Goal: Information Seeking & Learning: Compare options

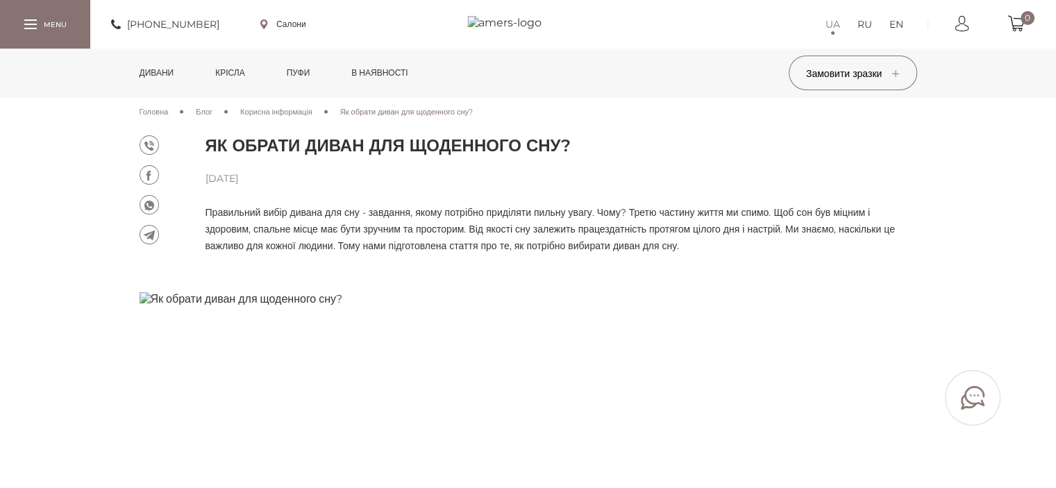
click at [158, 71] on link "Дивани" at bounding box center [157, 73] width 56 height 49
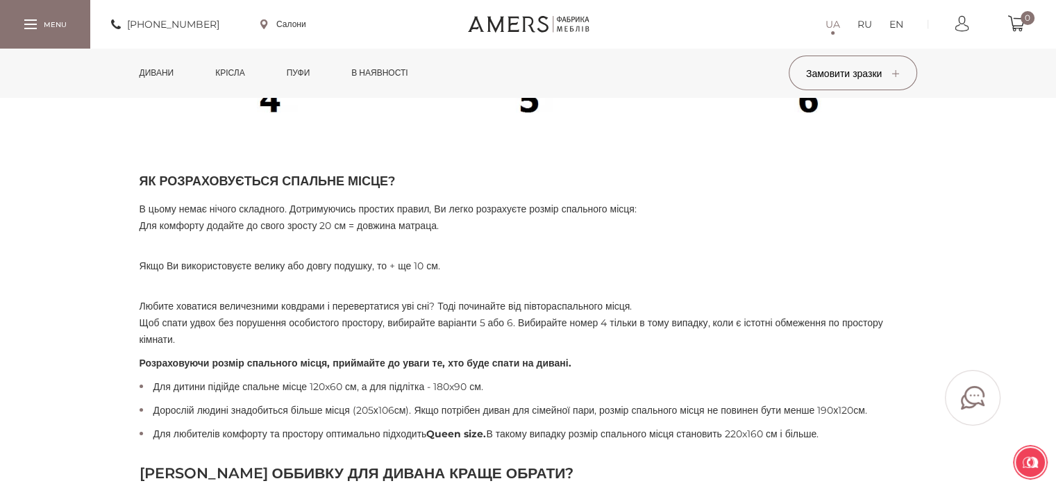
scroll to position [7662, 0]
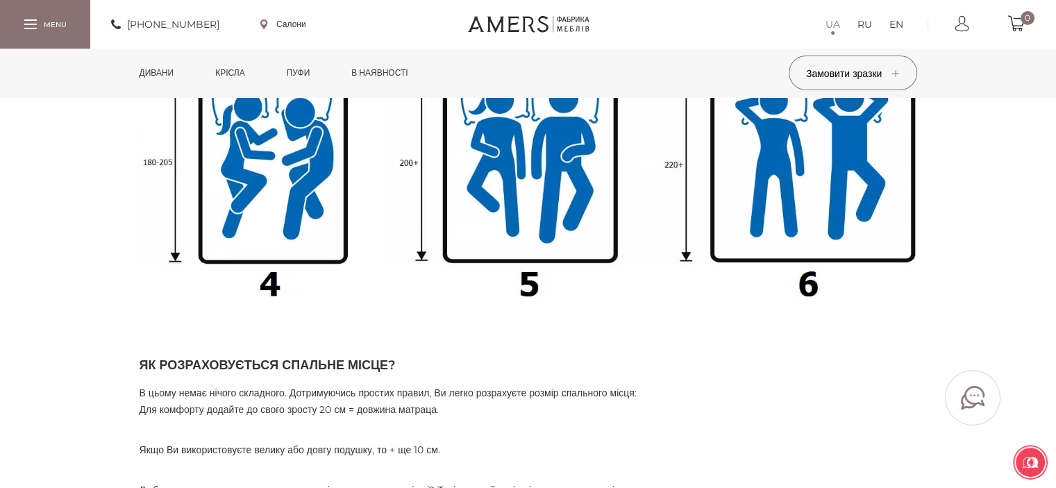
click at [165, 71] on link "Дивани" at bounding box center [157, 73] width 56 height 49
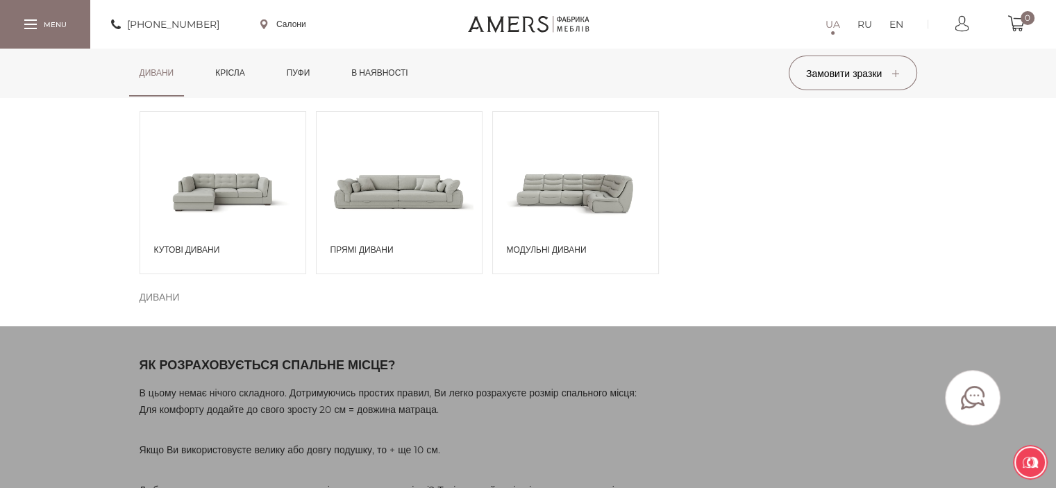
click at [389, 199] on span at bounding box center [398, 191] width 165 height 96
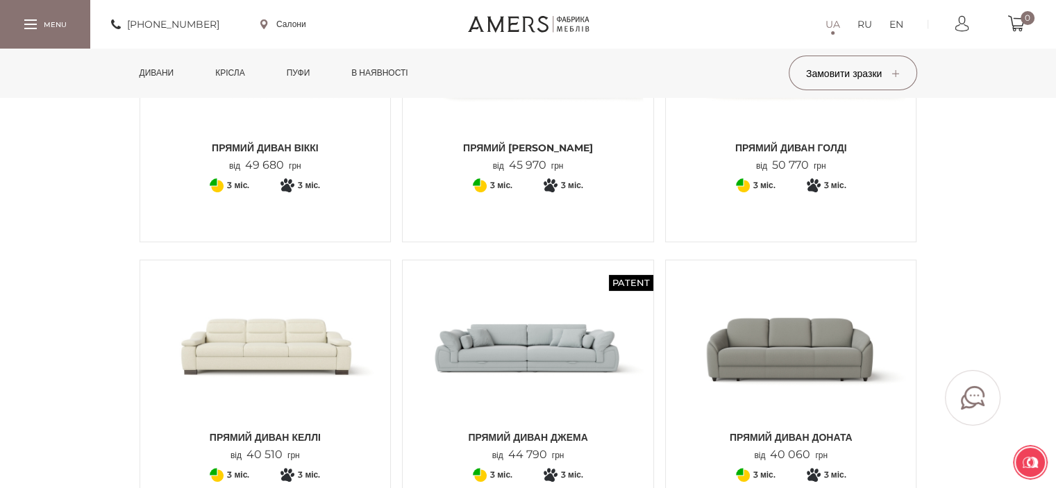
scroll to position [278, 0]
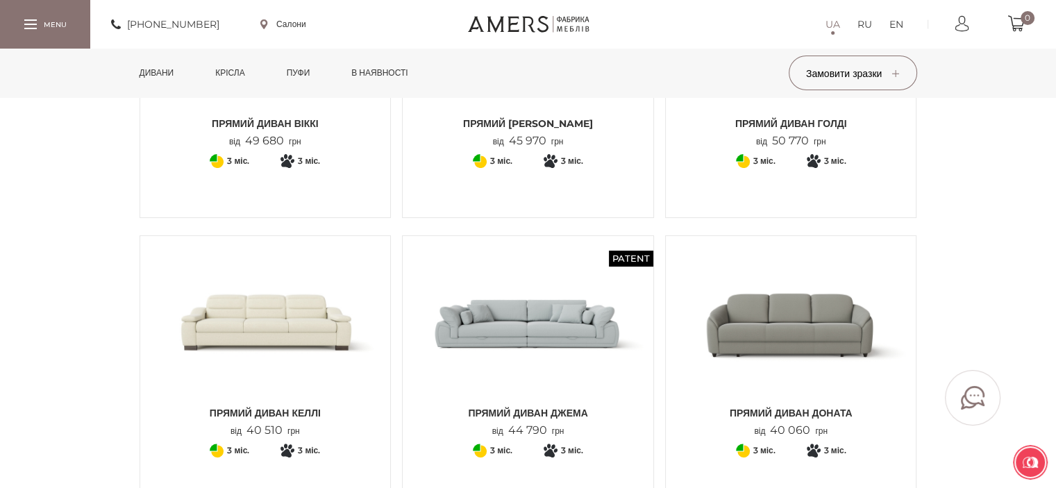
click at [271, 315] on img at bounding box center [266, 322] width 230 height 153
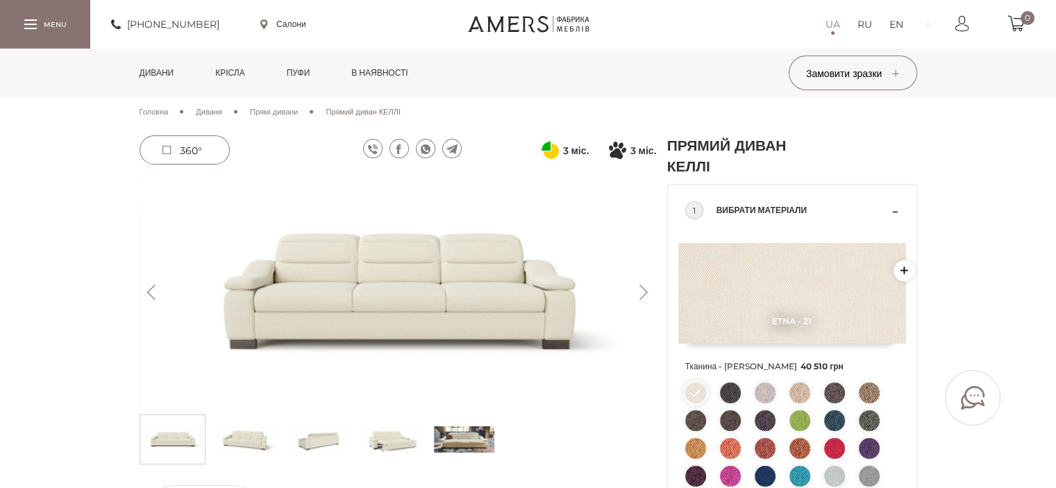
click at [640, 291] on button "Next" at bounding box center [644, 292] width 24 height 15
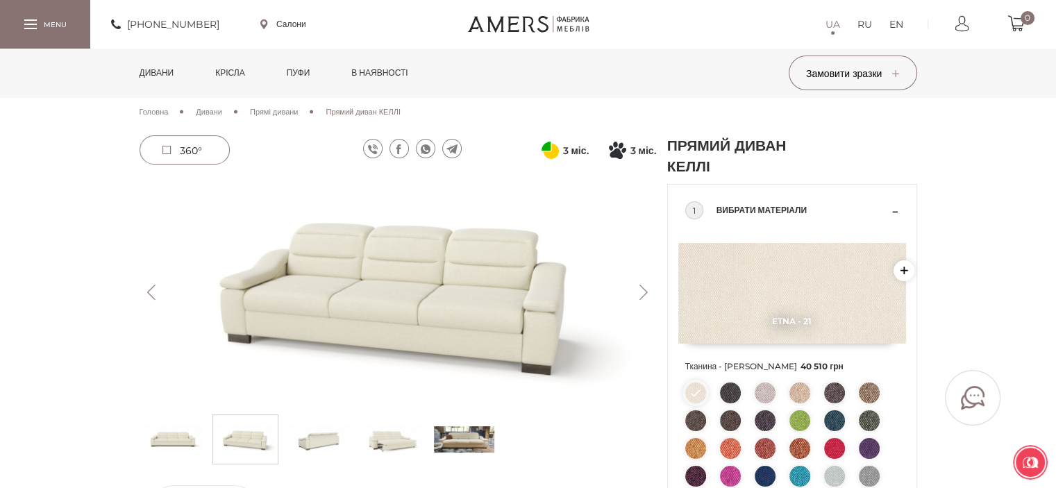
click at [640, 291] on button "Next" at bounding box center [644, 292] width 24 height 15
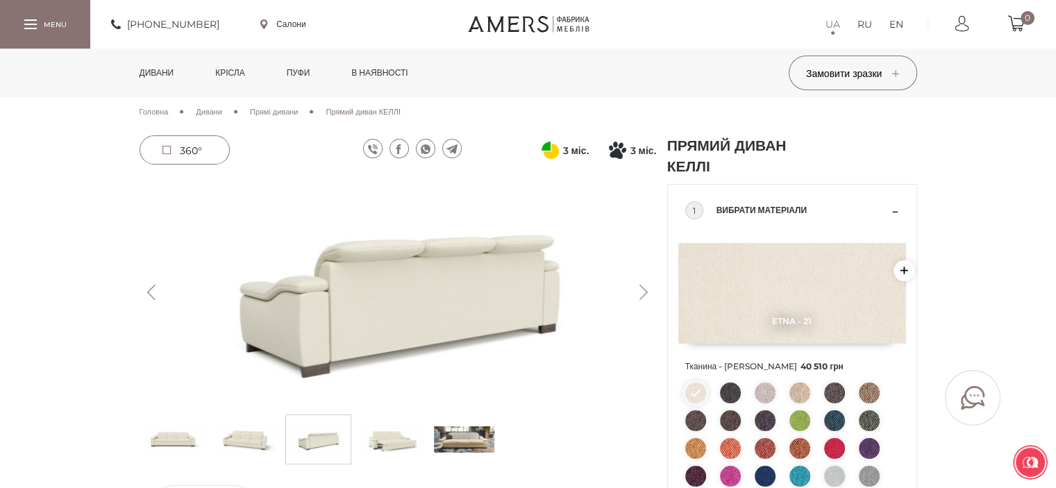
click at [640, 291] on button "Next" at bounding box center [644, 292] width 24 height 15
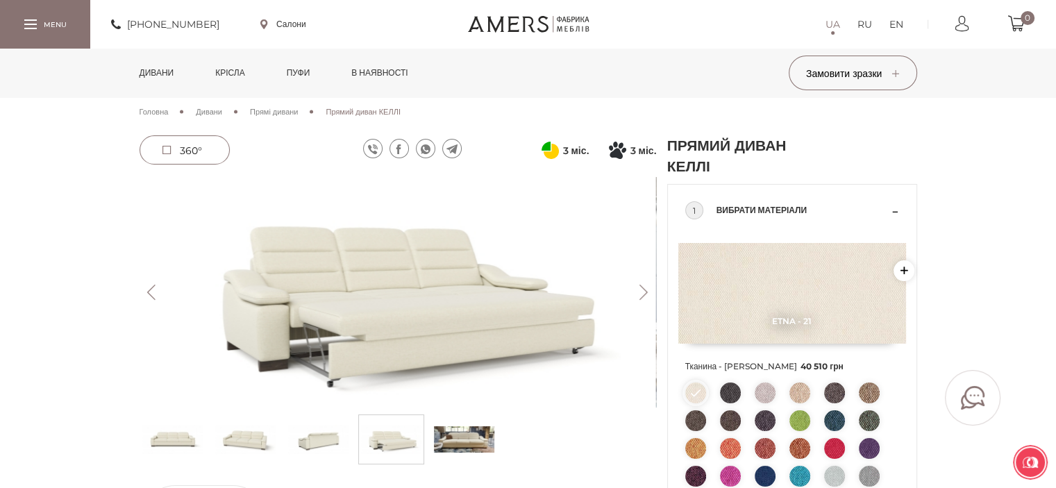
click at [640, 291] on button "Next" at bounding box center [644, 292] width 24 height 15
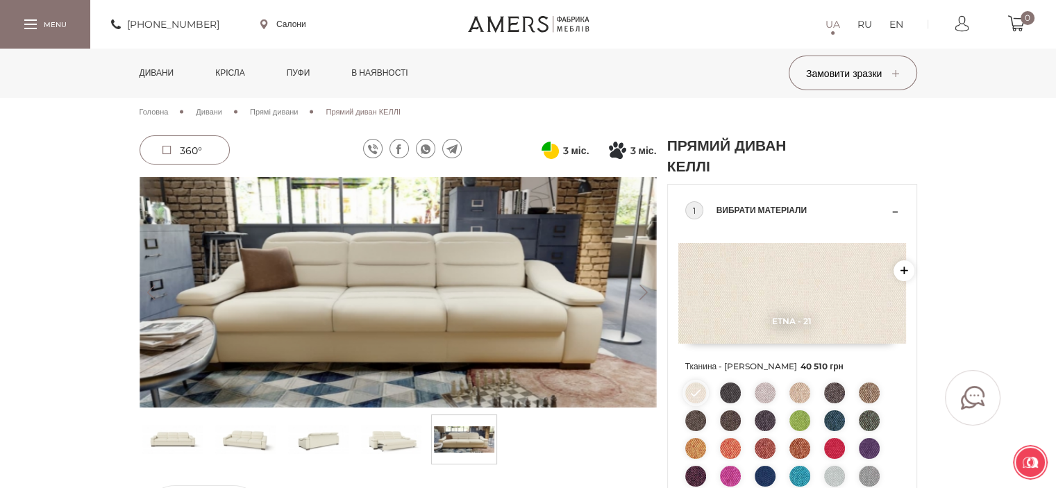
click at [640, 291] on button "Next" at bounding box center [644, 292] width 24 height 15
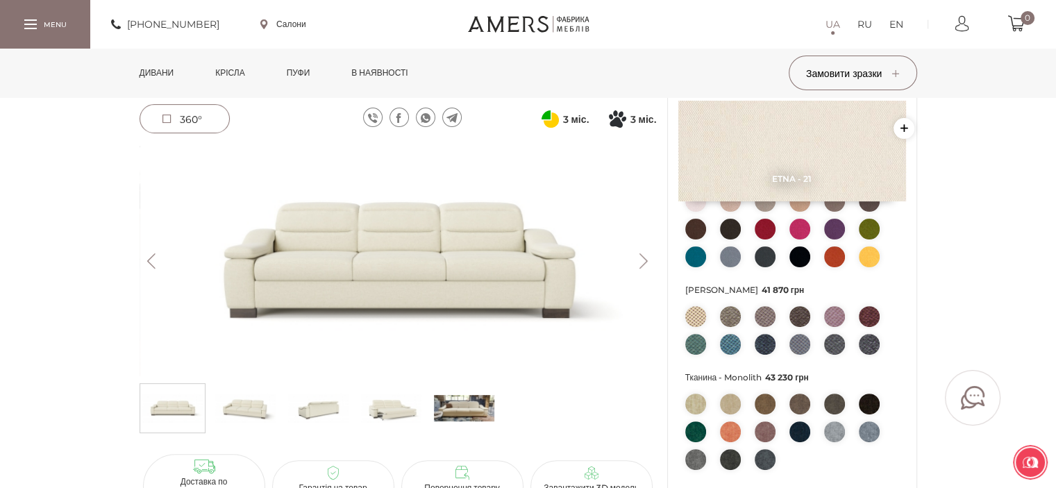
scroll to position [347, 0]
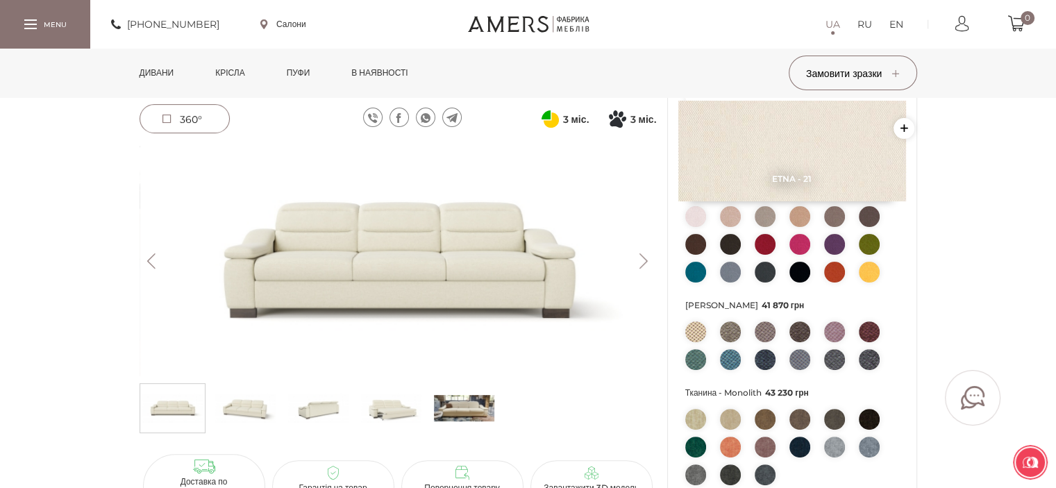
click at [692, 275] on img at bounding box center [695, 272] width 21 height 21
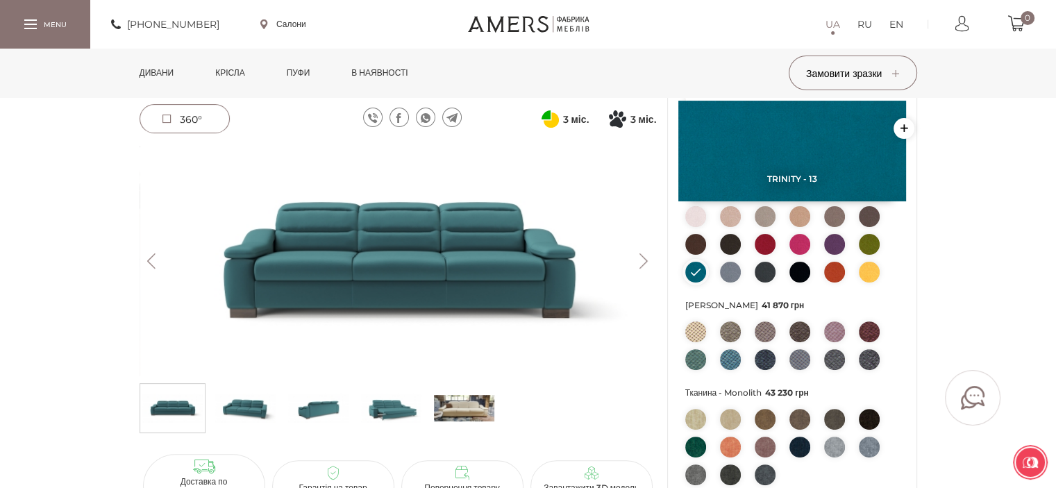
click at [798, 212] on img at bounding box center [799, 216] width 21 height 21
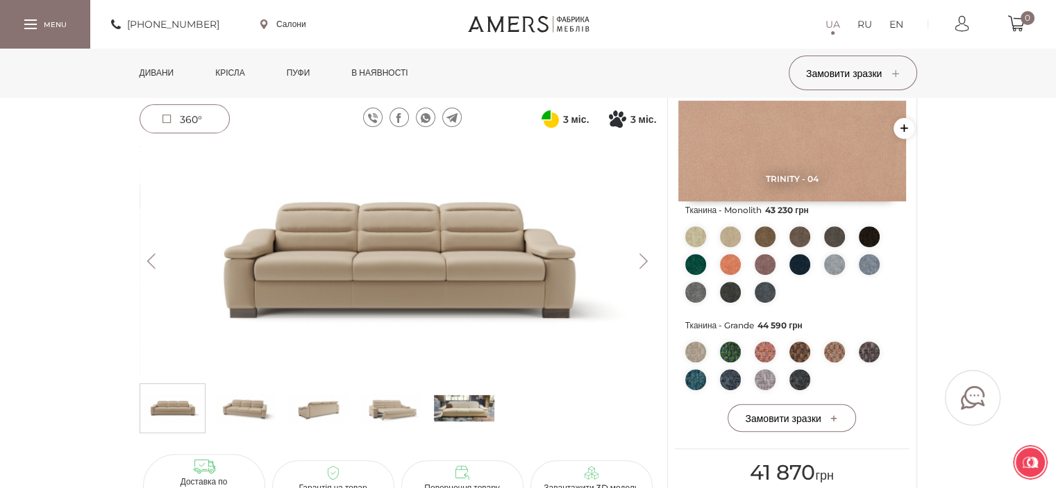
scroll to position [486, 0]
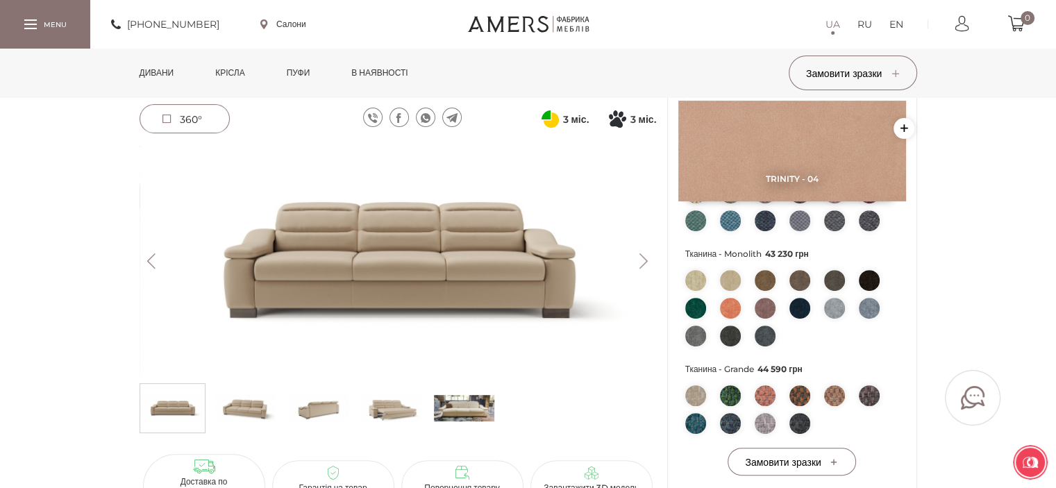
click at [800, 278] on img at bounding box center [799, 280] width 21 height 21
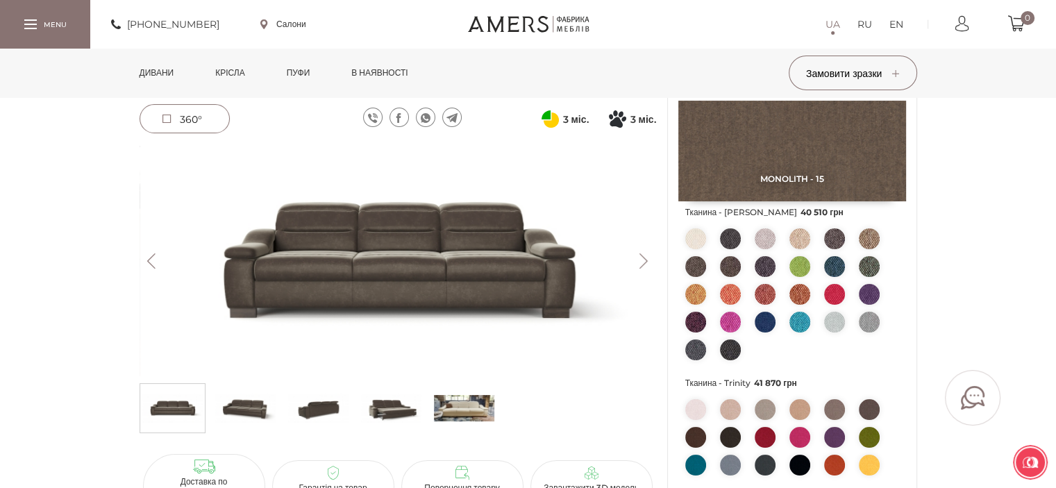
scroll to position [139, 0]
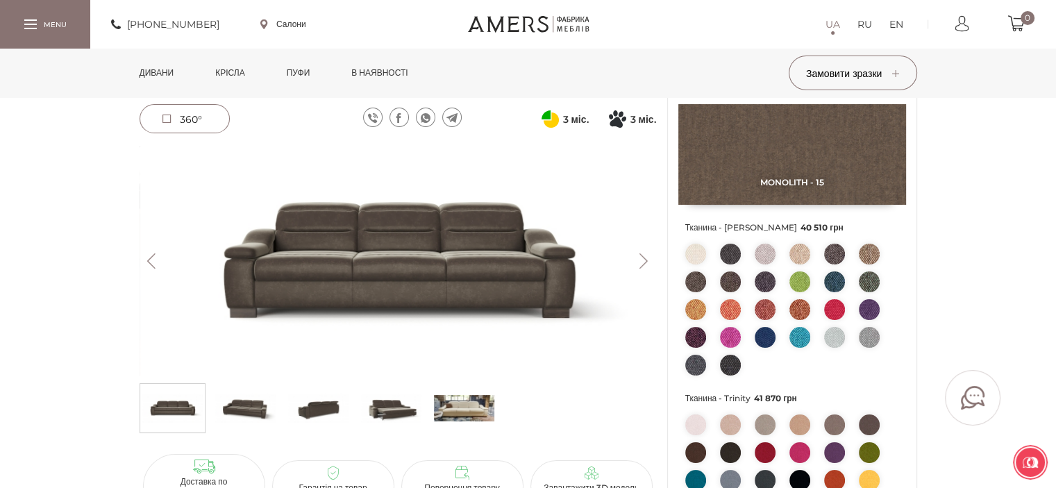
click at [834, 255] on img at bounding box center [834, 254] width 21 height 21
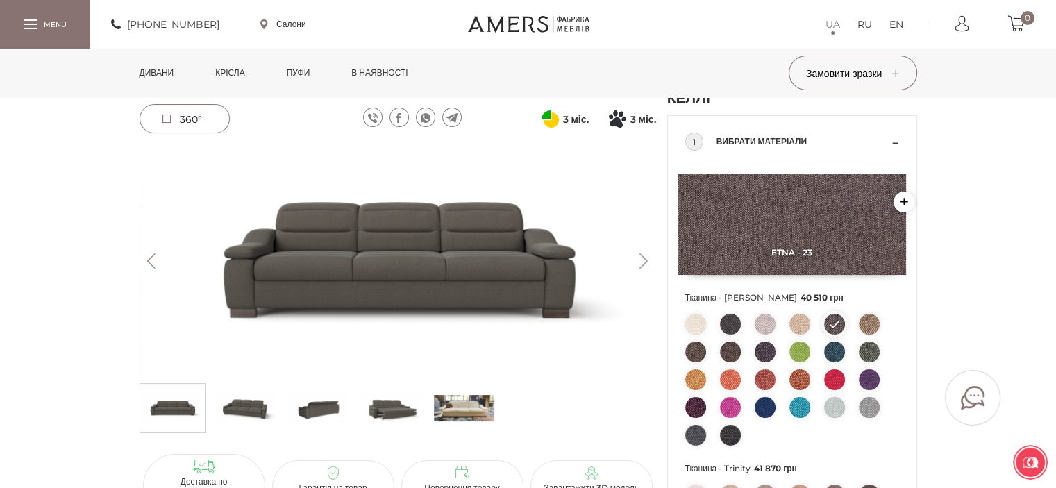
scroll to position [0, 0]
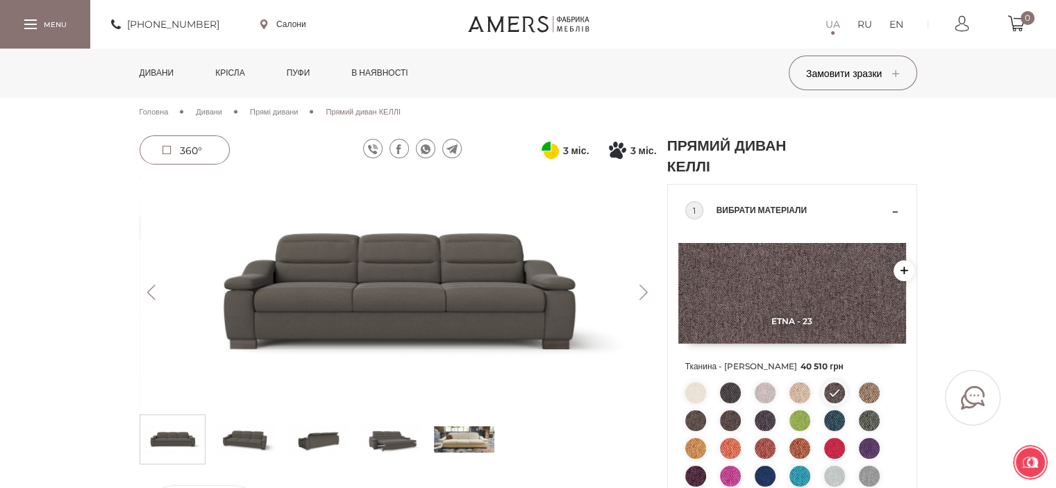
click at [150, 292] on button "Previous" at bounding box center [152, 292] width 24 height 15
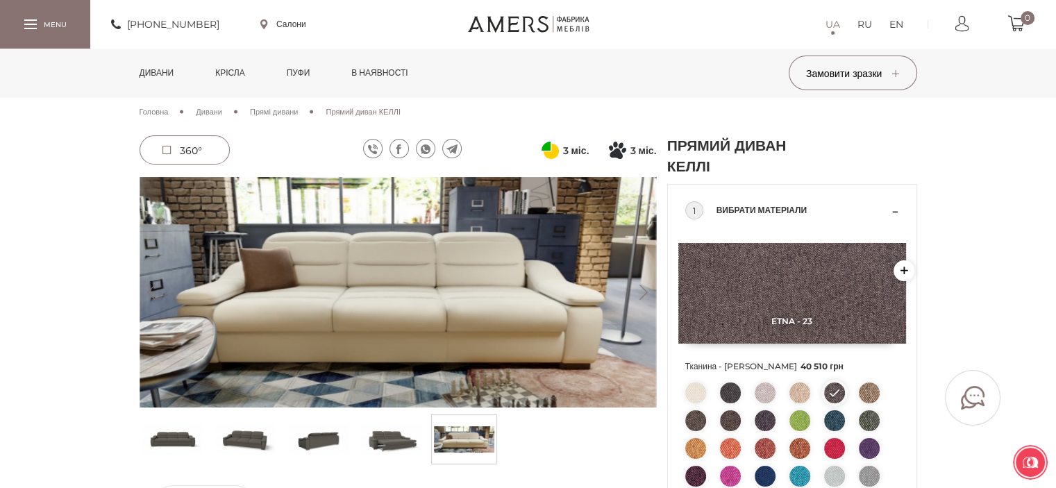
click at [150, 292] on button "Previous" at bounding box center [152, 292] width 24 height 15
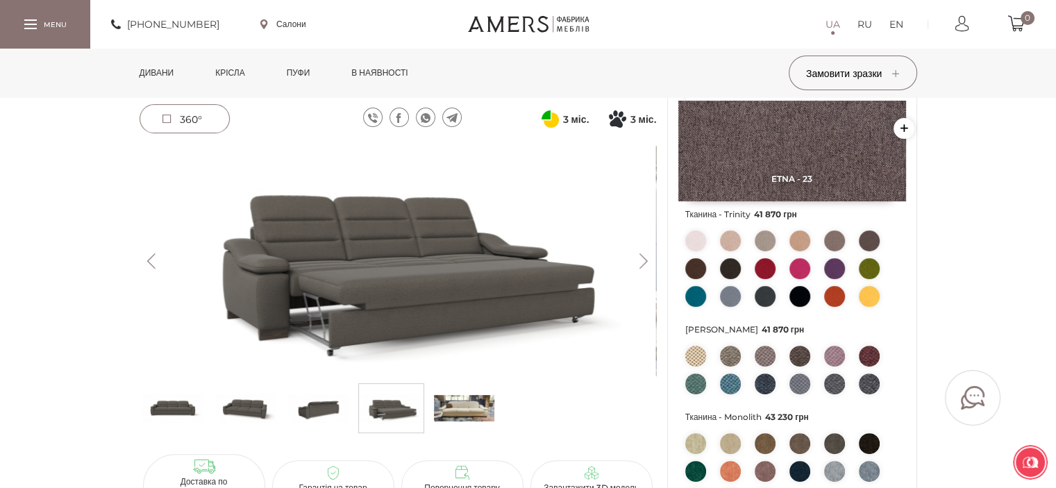
scroll to position [347, 0]
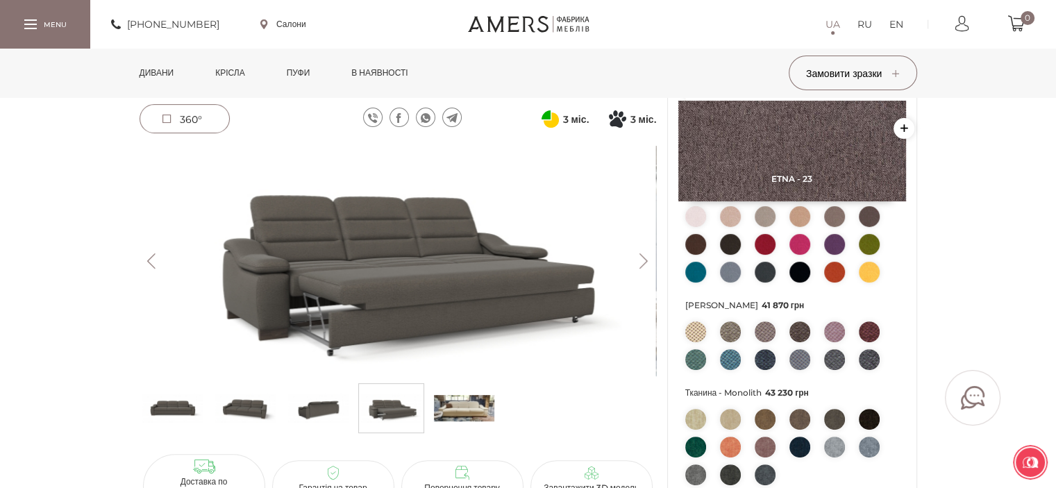
click at [157, 257] on button "Previous" at bounding box center [152, 260] width 24 height 15
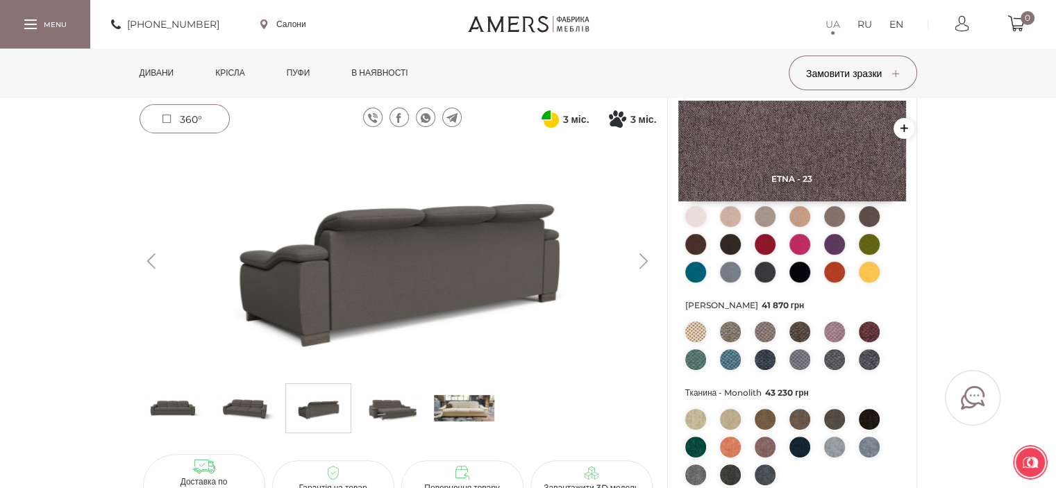
click at [157, 257] on button "Previous" at bounding box center [152, 260] width 24 height 15
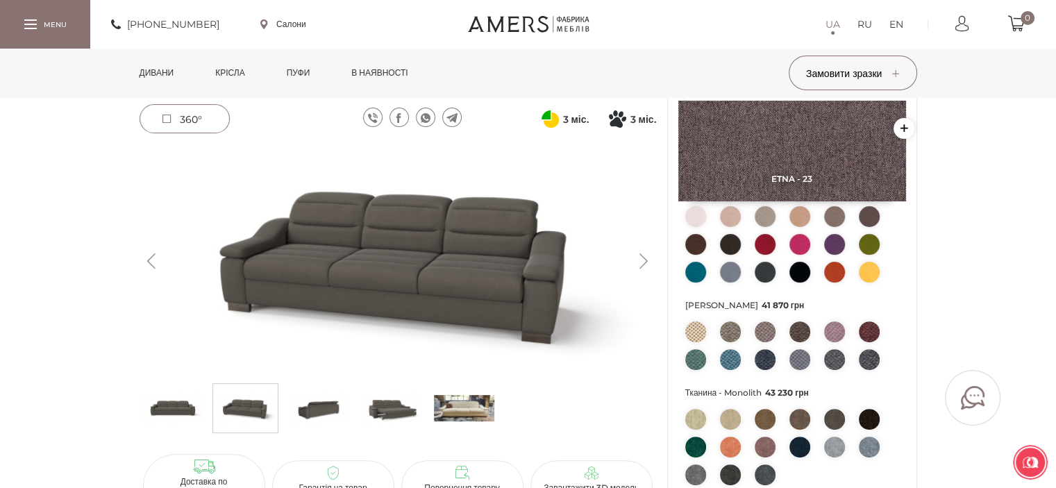
click at [157, 257] on button "Previous" at bounding box center [152, 260] width 24 height 15
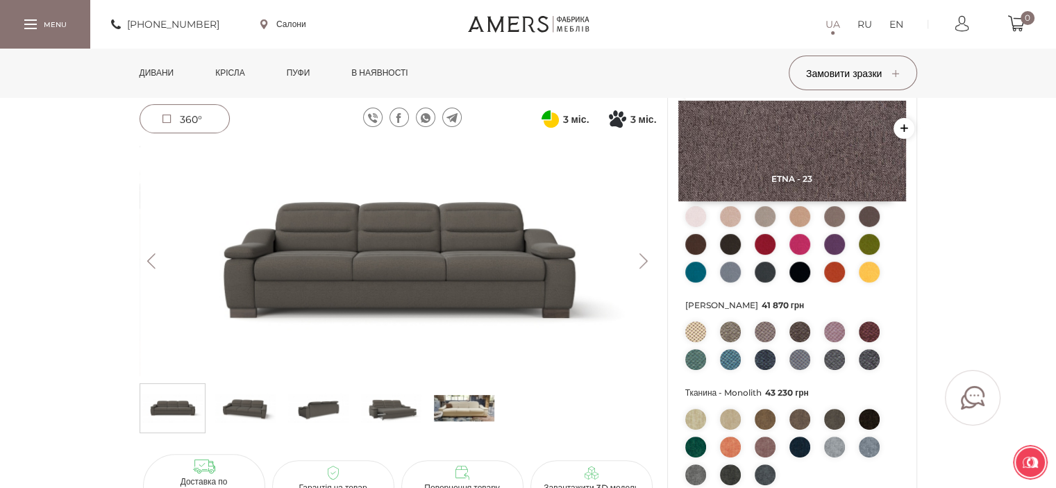
click at [157, 257] on button "Previous" at bounding box center [152, 260] width 24 height 15
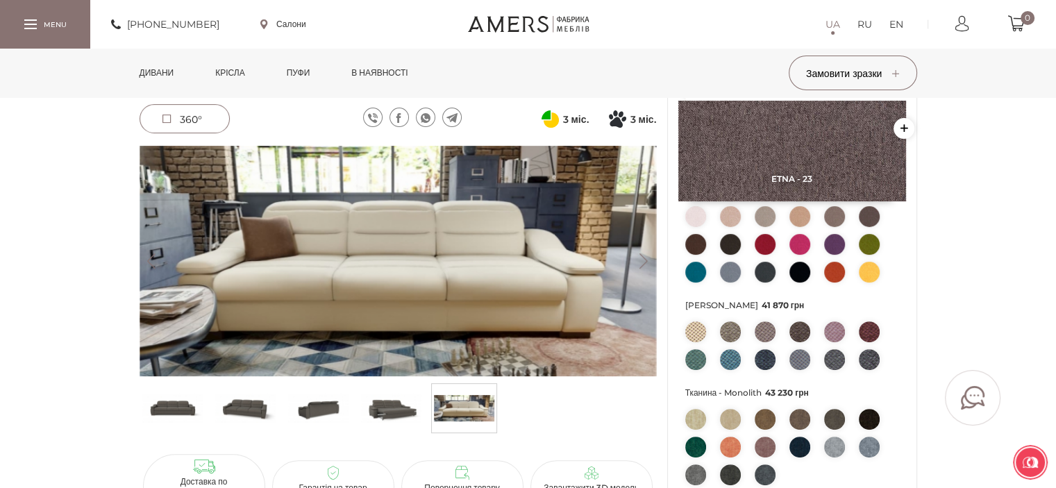
click at [158, 255] on button "Previous" at bounding box center [152, 260] width 24 height 15
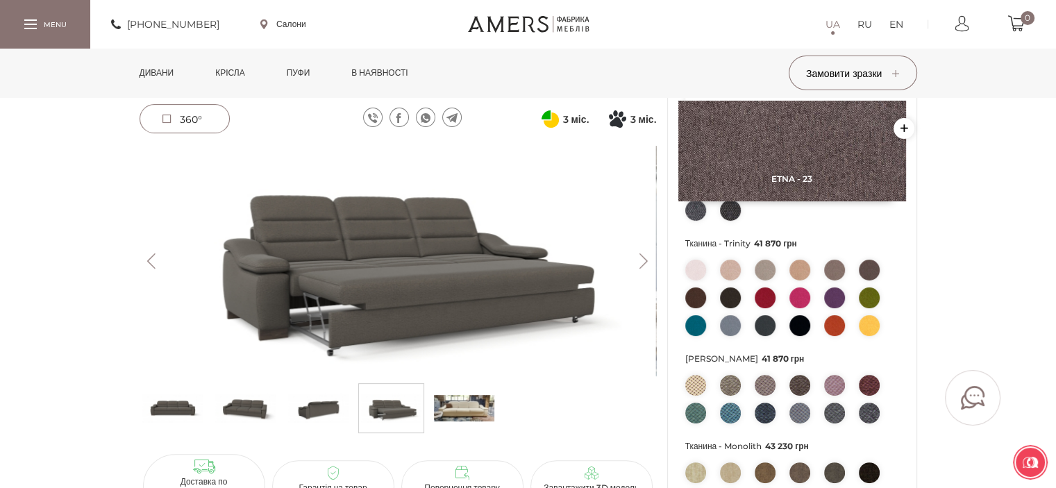
scroll to position [208, 0]
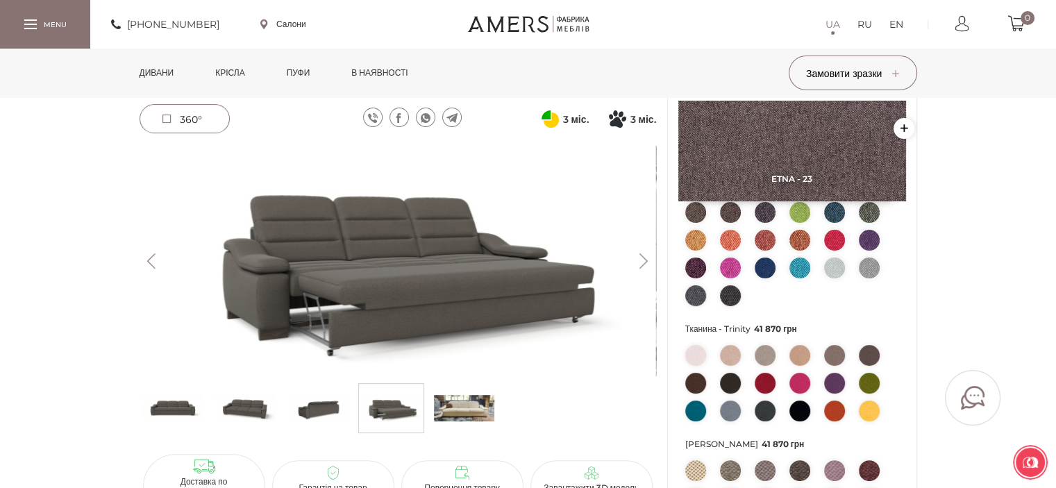
click at [172, 71] on link "Дивани" at bounding box center [157, 73] width 56 height 49
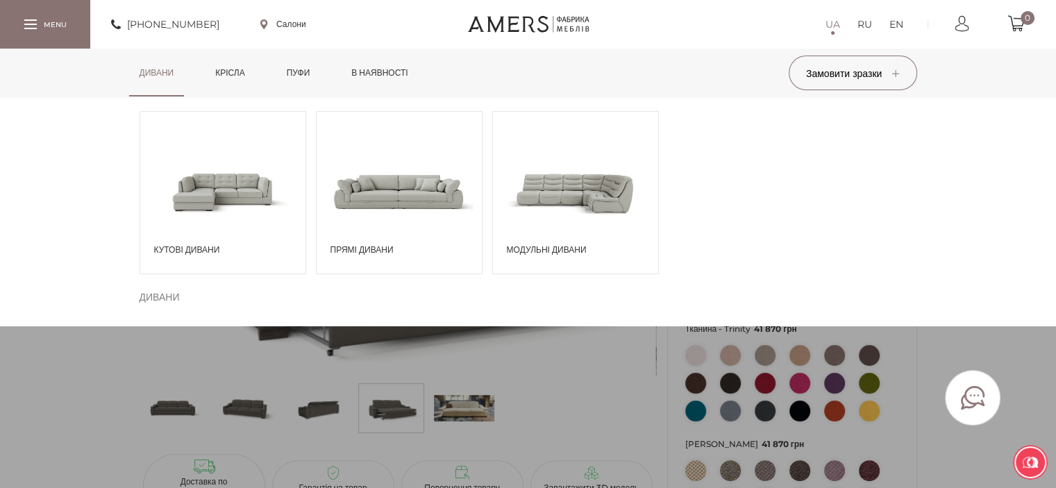
click at [416, 185] on span at bounding box center [398, 191] width 165 height 96
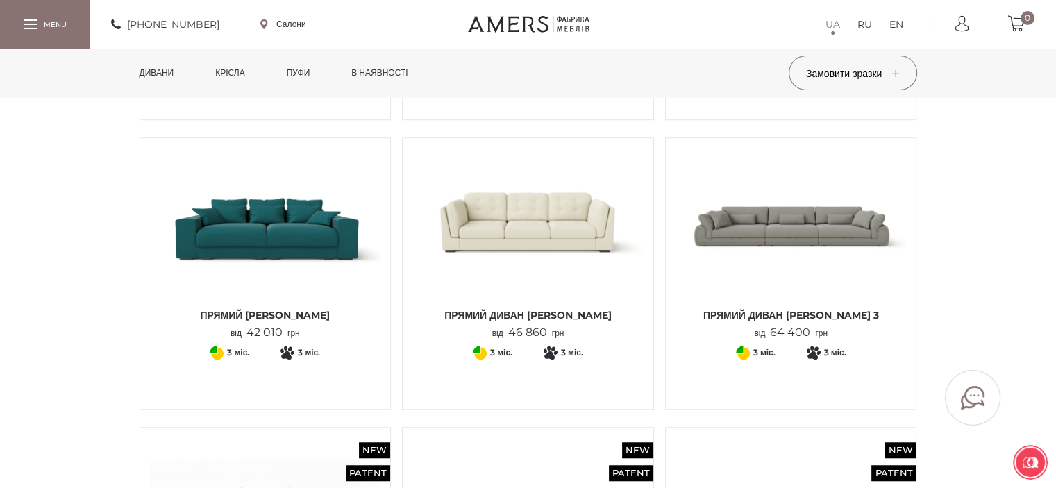
scroll to position [972, 0]
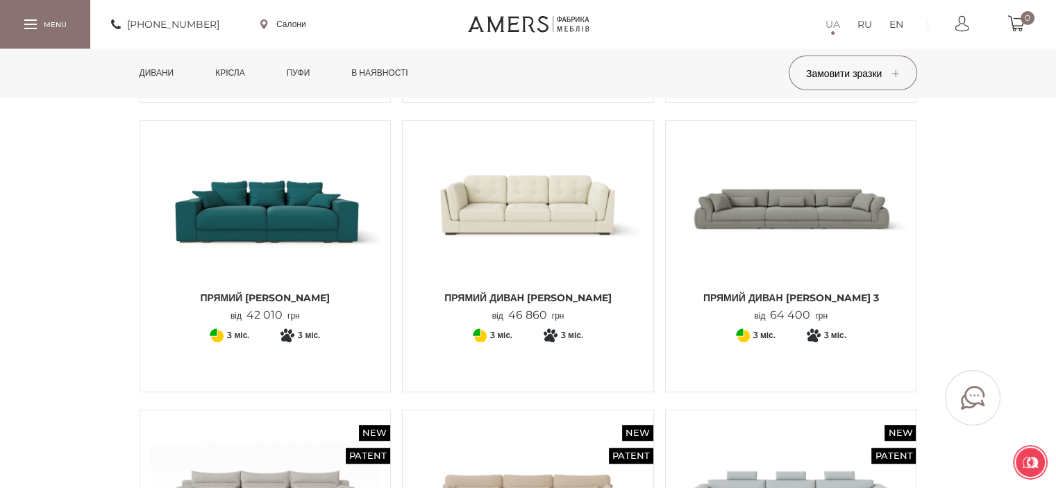
click at [235, 212] on img at bounding box center [266, 207] width 230 height 153
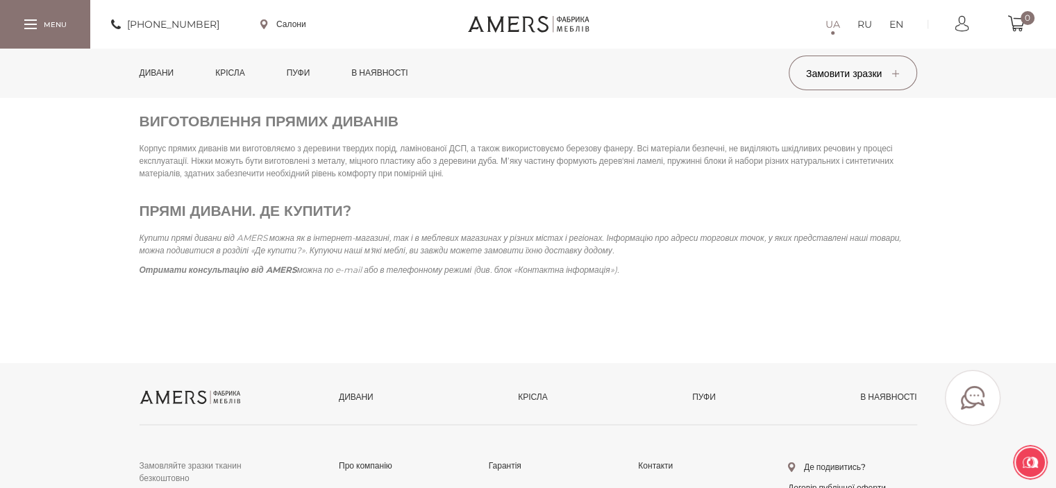
scroll to position [1971, 0]
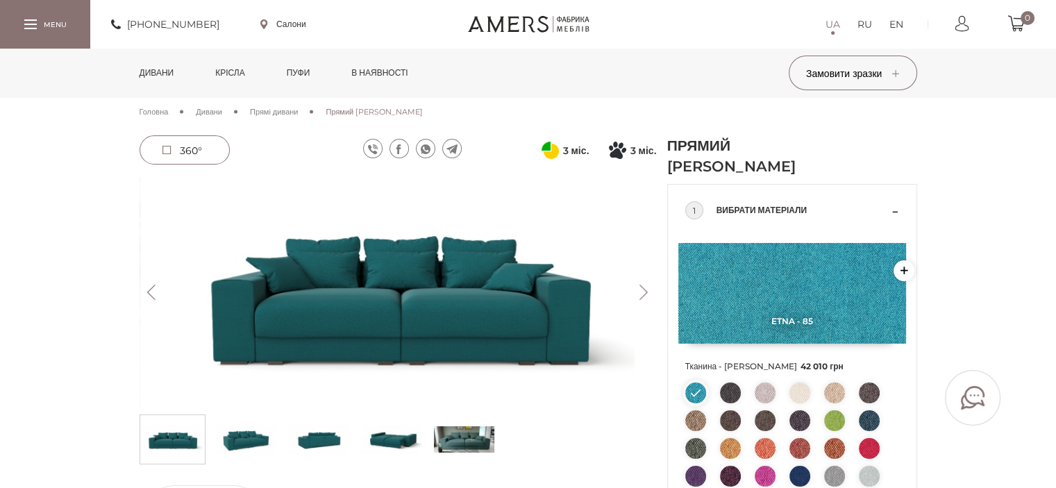
click at [639, 285] on button "Next" at bounding box center [644, 292] width 24 height 15
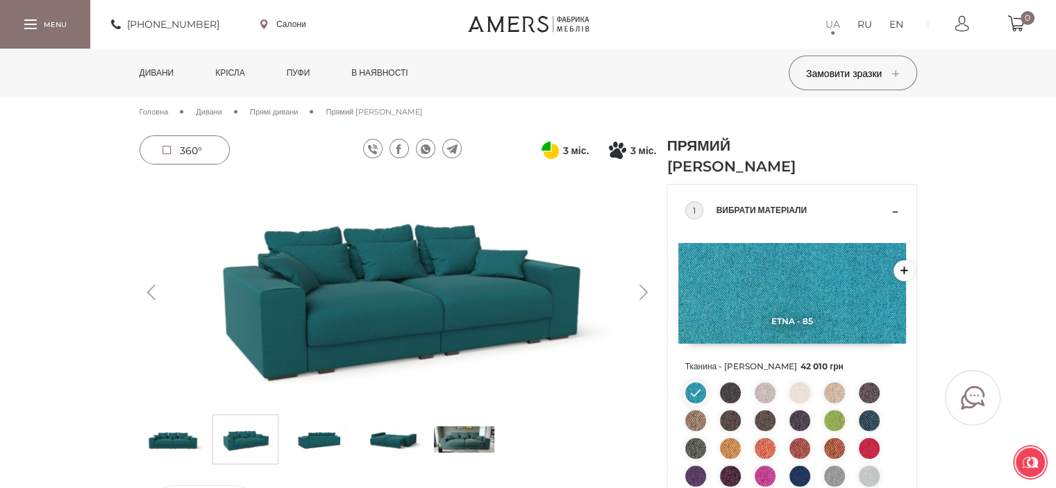
click at [639, 285] on button "Next" at bounding box center [644, 292] width 24 height 15
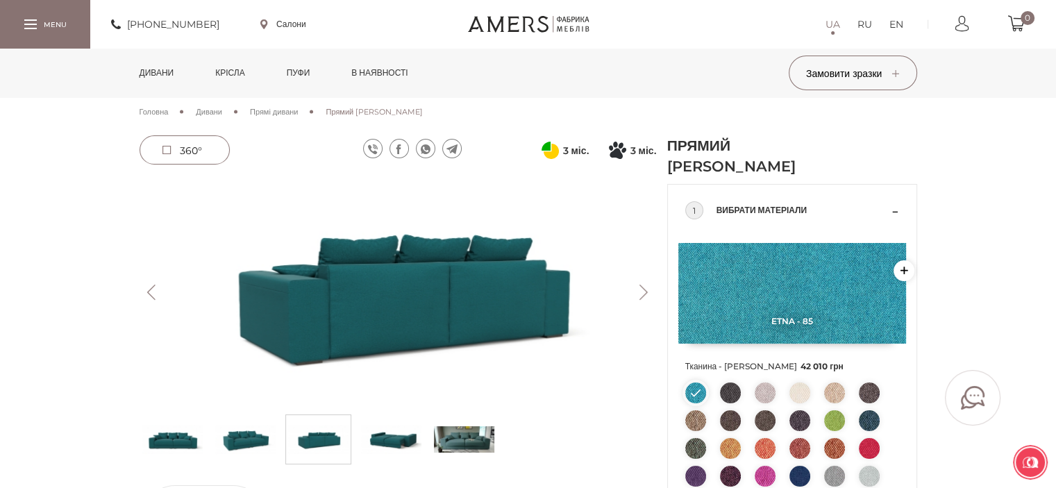
click at [639, 285] on button "Next" at bounding box center [644, 292] width 24 height 15
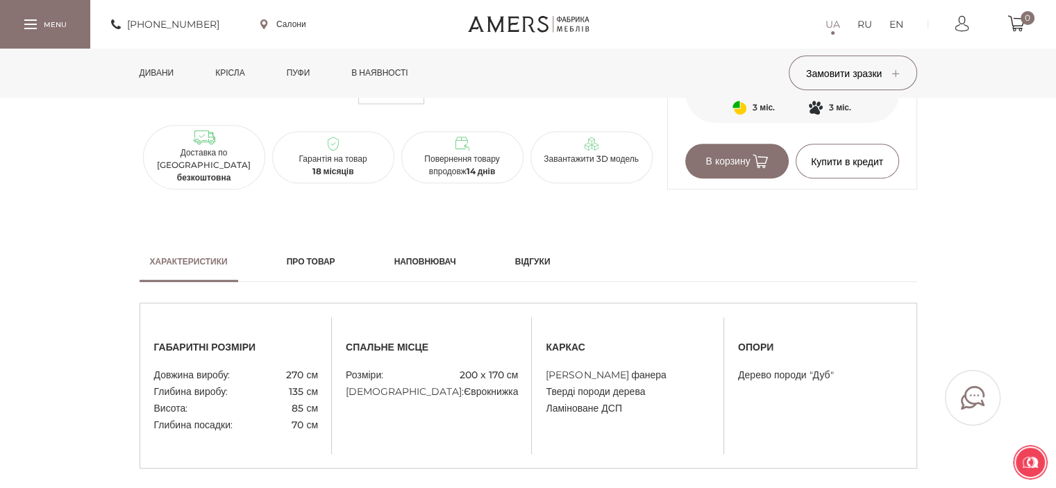
scroll to position [981, 0]
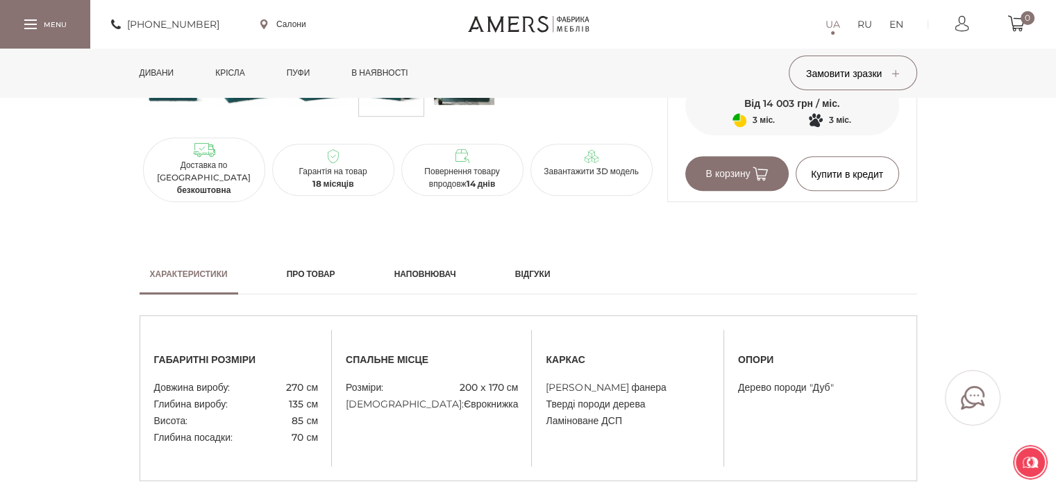
click at [341, 265] on link "Про товар" at bounding box center [310, 274] width 69 height 40
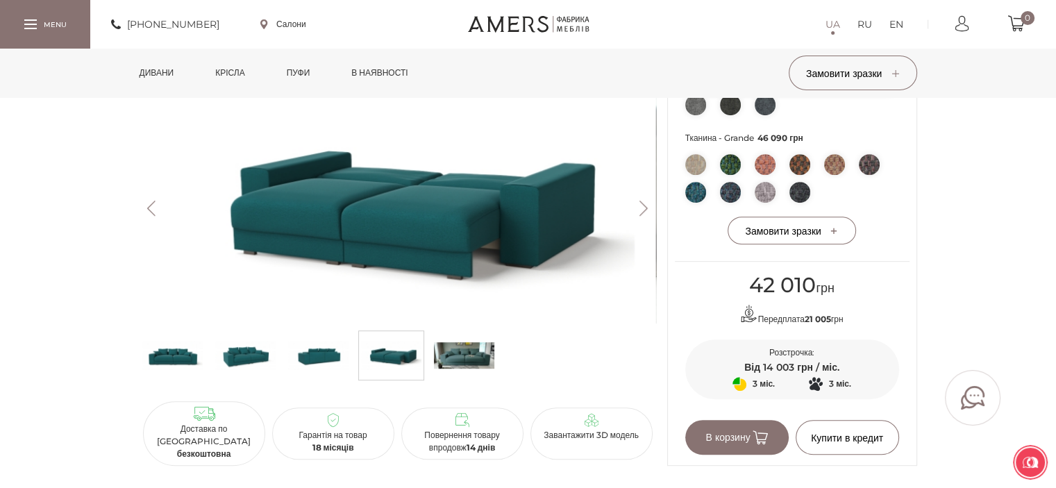
scroll to position [634, 0]
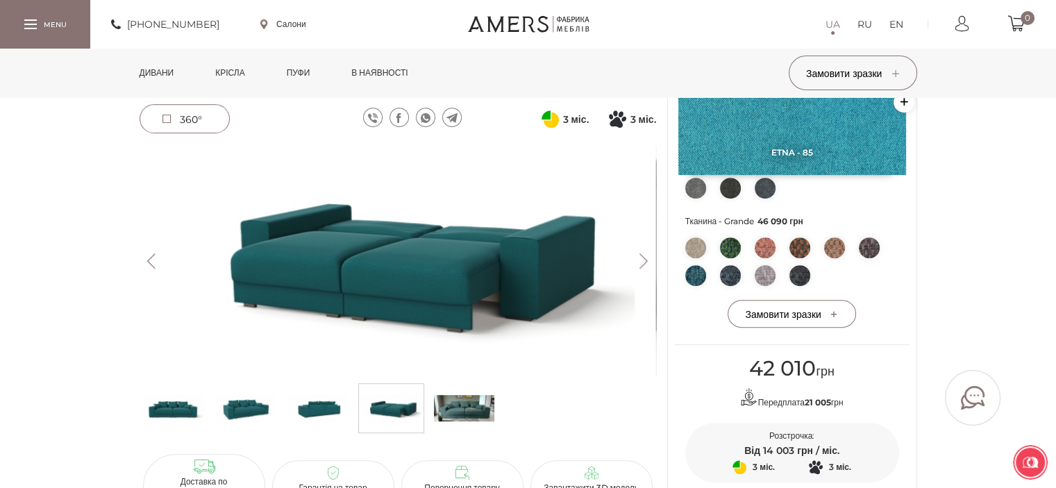
click at [643, 255] on button "Next" at bounding box center [644, 260] width 24 height 15
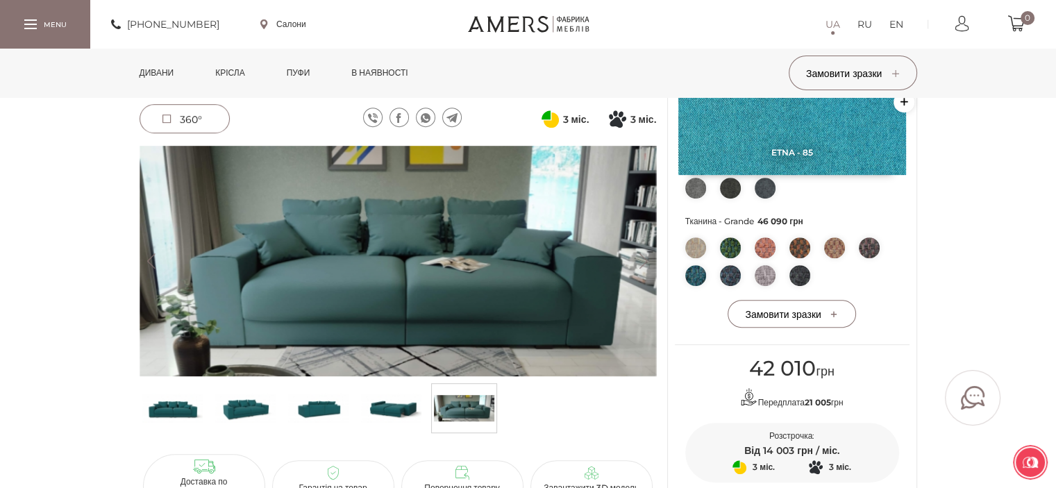
click at [644, 258] on button "Next" at bounding box center [644, 260] width 24 height 15
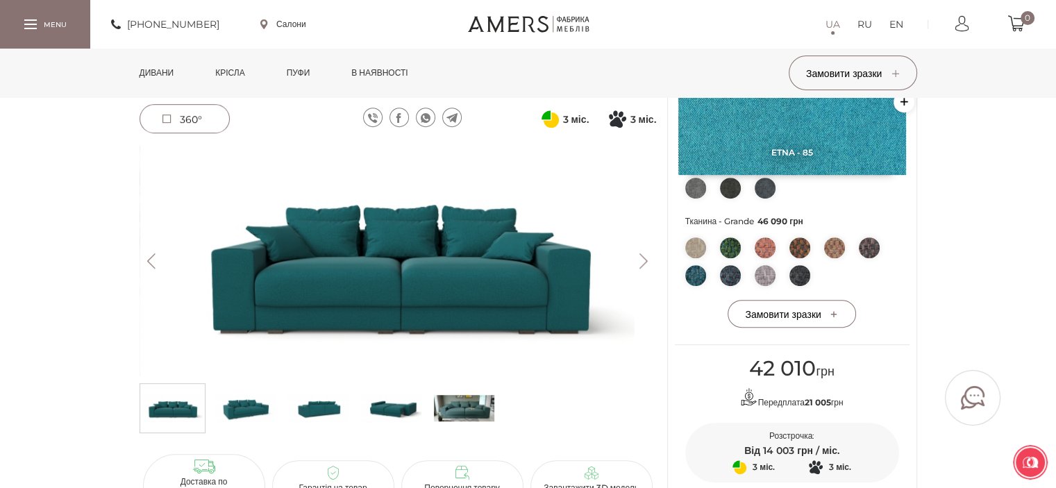
click at [644, 258] on button "Next" at bounding box center [644, 260] width 24 height 15
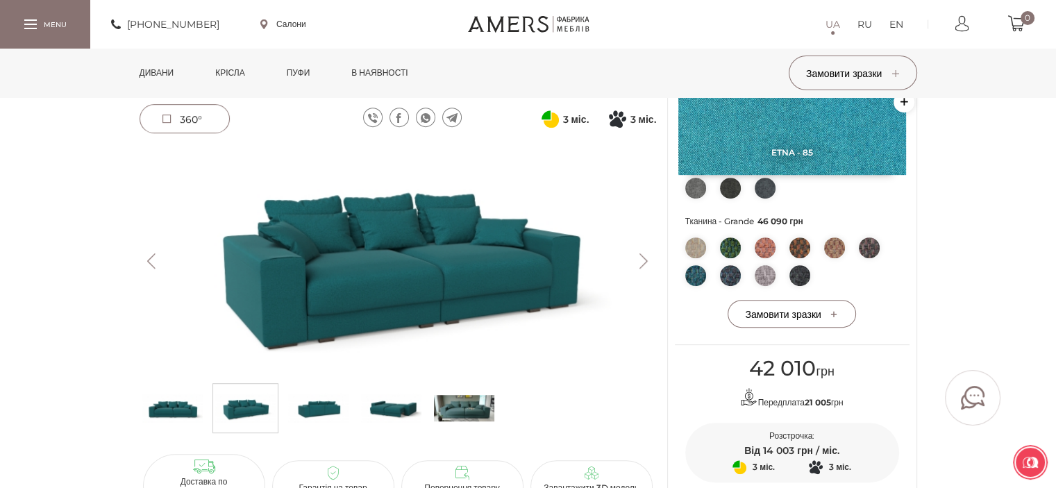
click at [644, 262] on button "Next" at bounding box center [644, 260] width 24 height 15
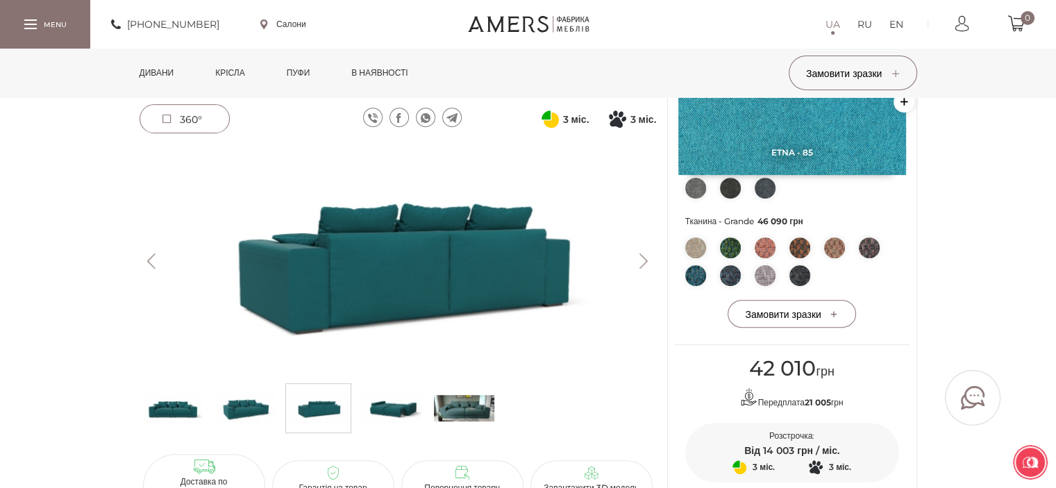
click at [644, 262] on button "Next" at bounding box center [644, 260] width 24 height 15
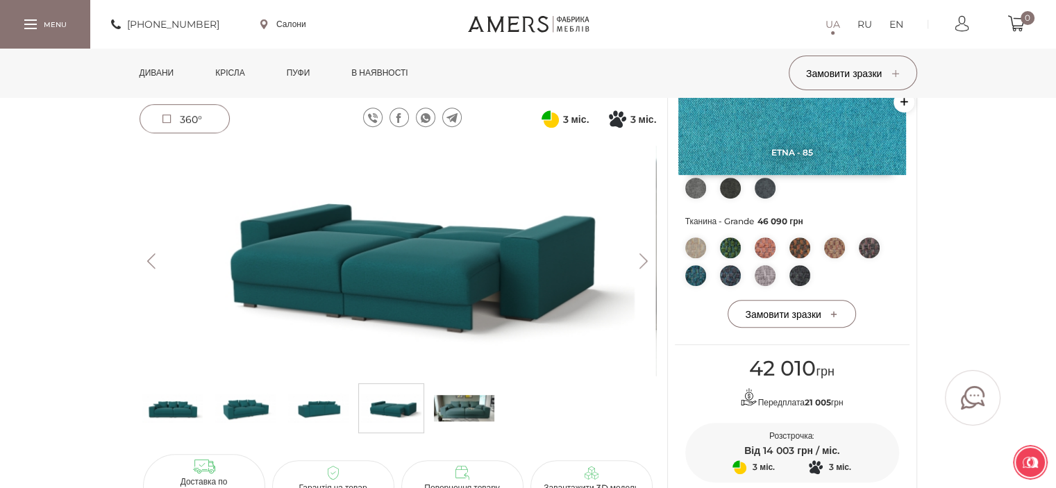
click at [638, 258] on button "Next" at bounding box center [644, 260] width 24 height 15
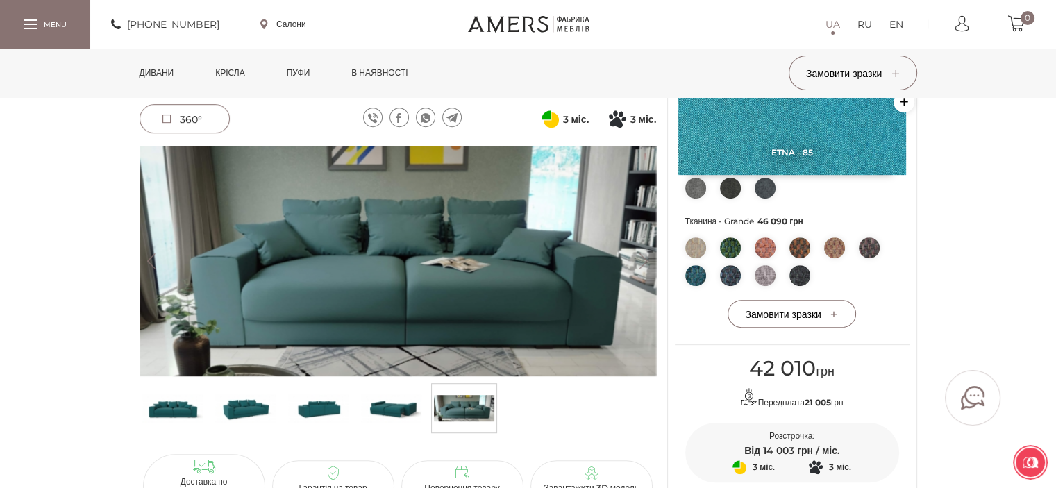
click at [643, 257] on button "Next" at bounding box center [644, 260] width 24 height 15
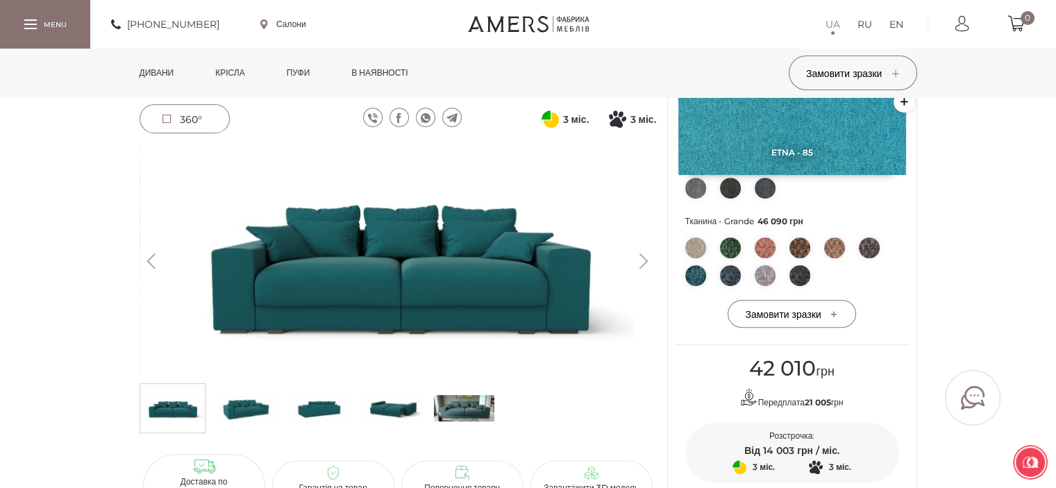
click at [643, 257] on button "Next" at bounding box center [644, 260] width 24 height 15
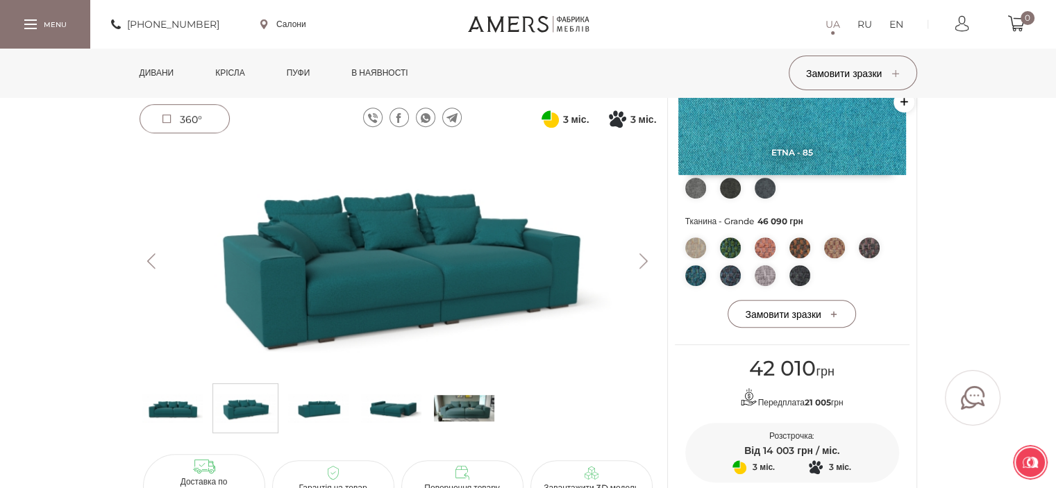
click at [639, 257] on button "Next" at bounding box center [644, 260] width 24 height 15
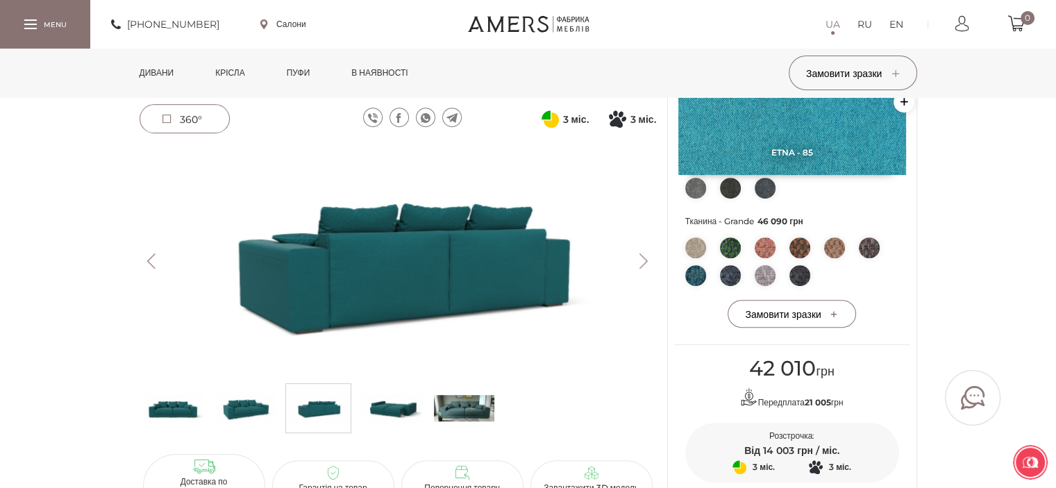
click at [639, 257] on button "Next" at bounding box center [644, 260] width 24 height 15
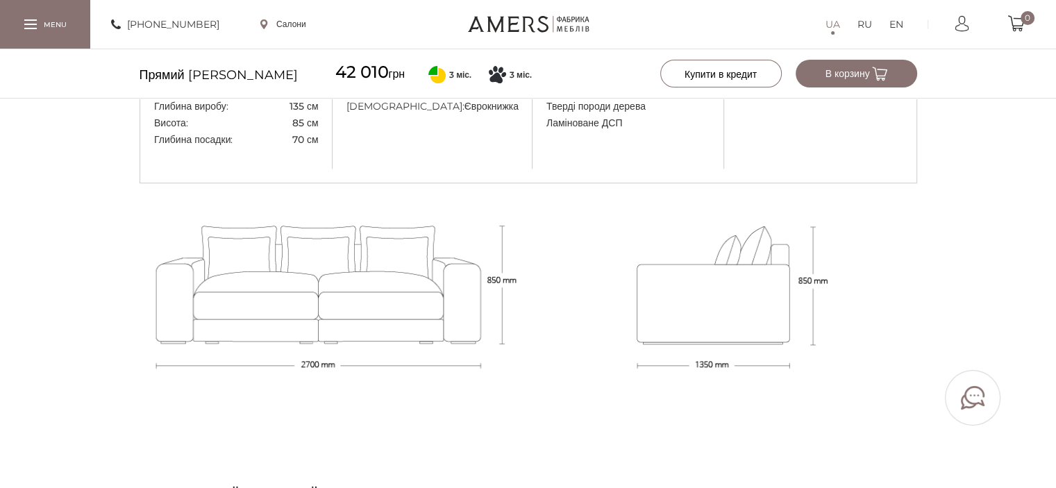
scroll to position [1306, 0]
